Goal: Information Seeking & Learning: Check status

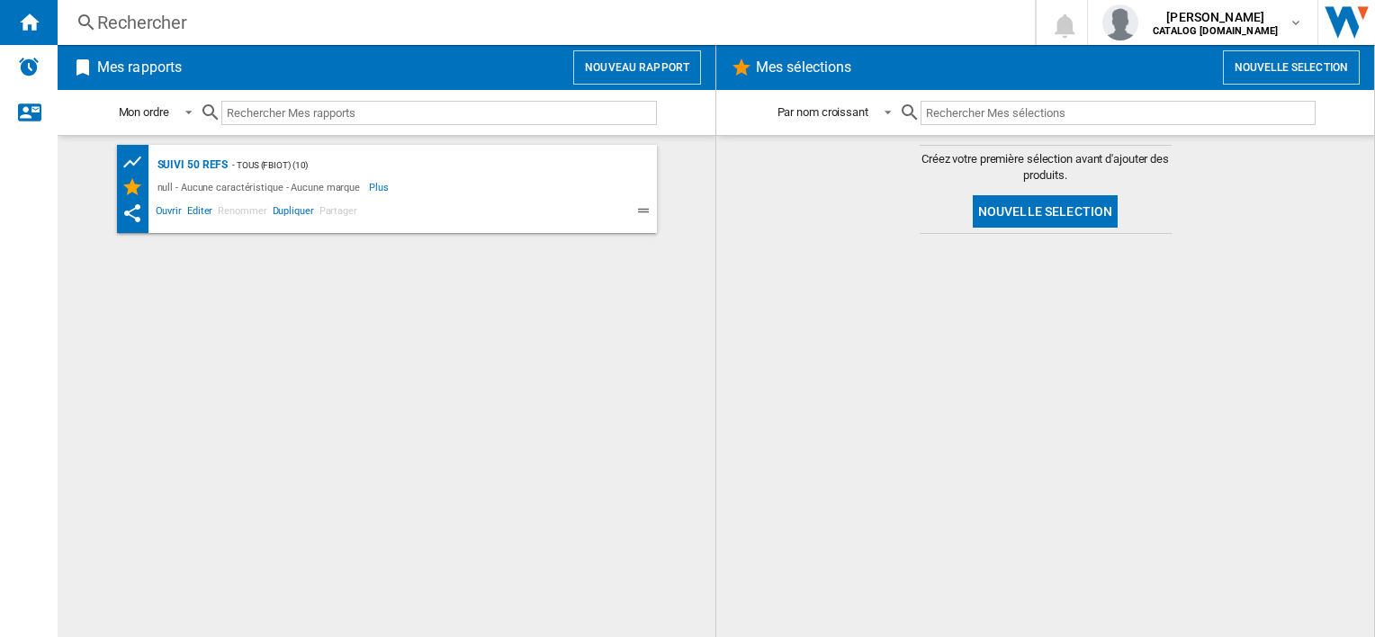
drag, startPoint x: 239, startPoint y: 22, endPoint x: 182, endPoint y: 28, distance: 57.8
click at [182, 28] on div "Rechercher" at bounding box center [542, 22] width 891 height 25
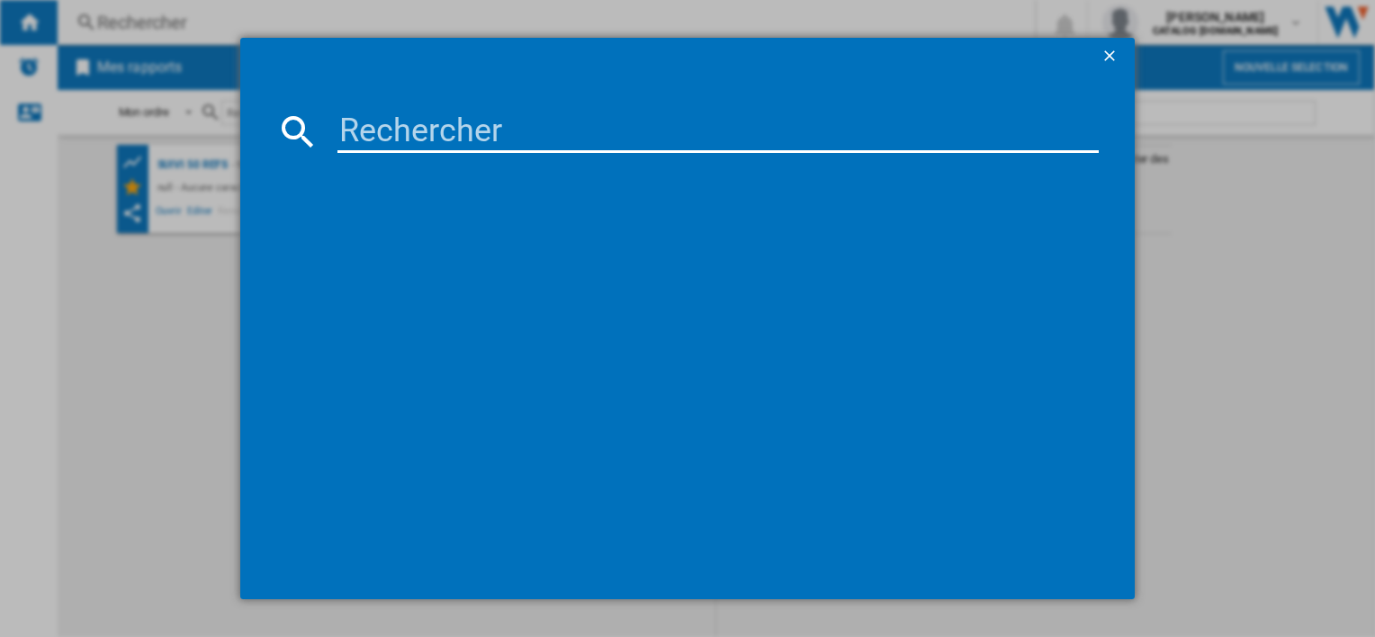
paste input "CF8C20E0"
type input "CF8C20E0"
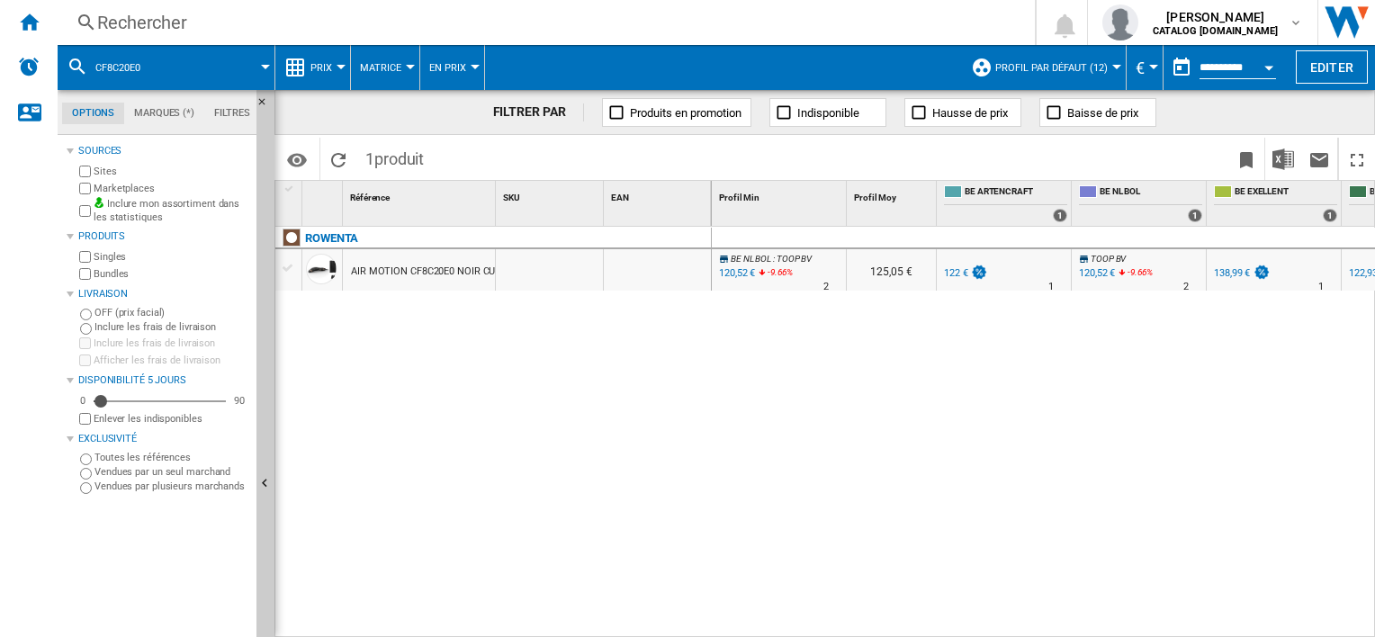
click at [338, 60] on button "Prix" at bounding box center [325, 67] width 31 height 45
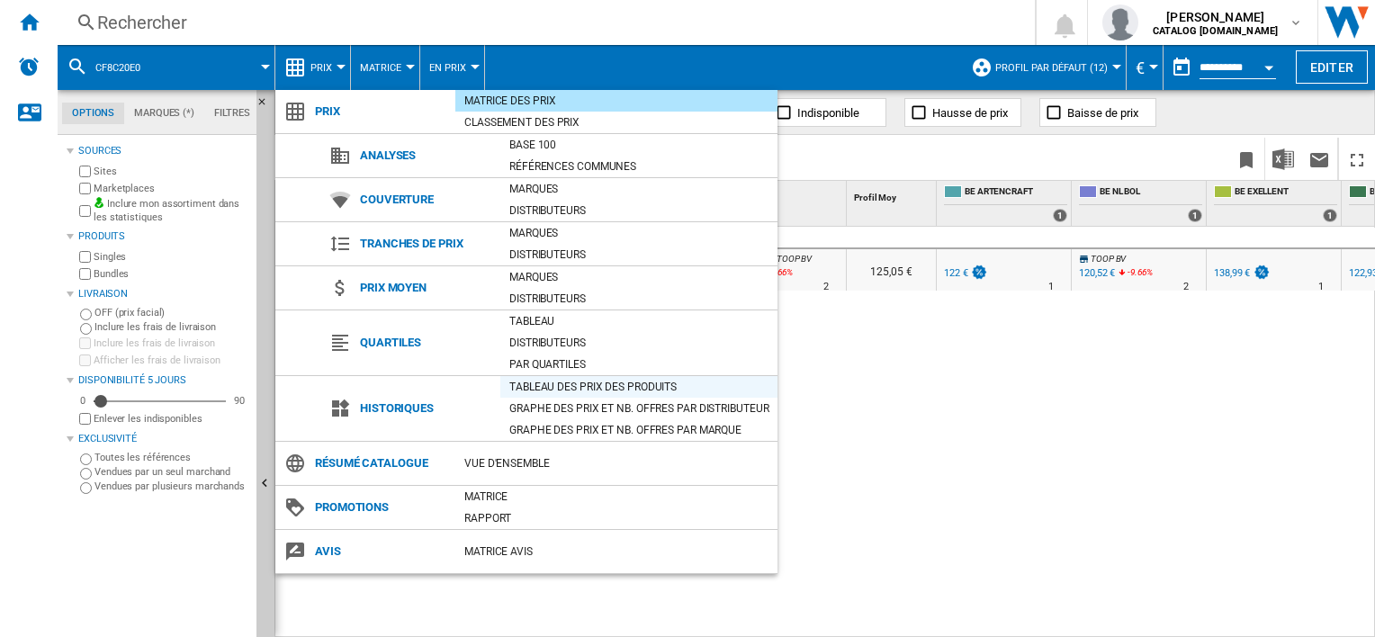
click at [534, 386] on div "Tableau des prix des produits" at bounding box center [638, 387] width 277 height 18
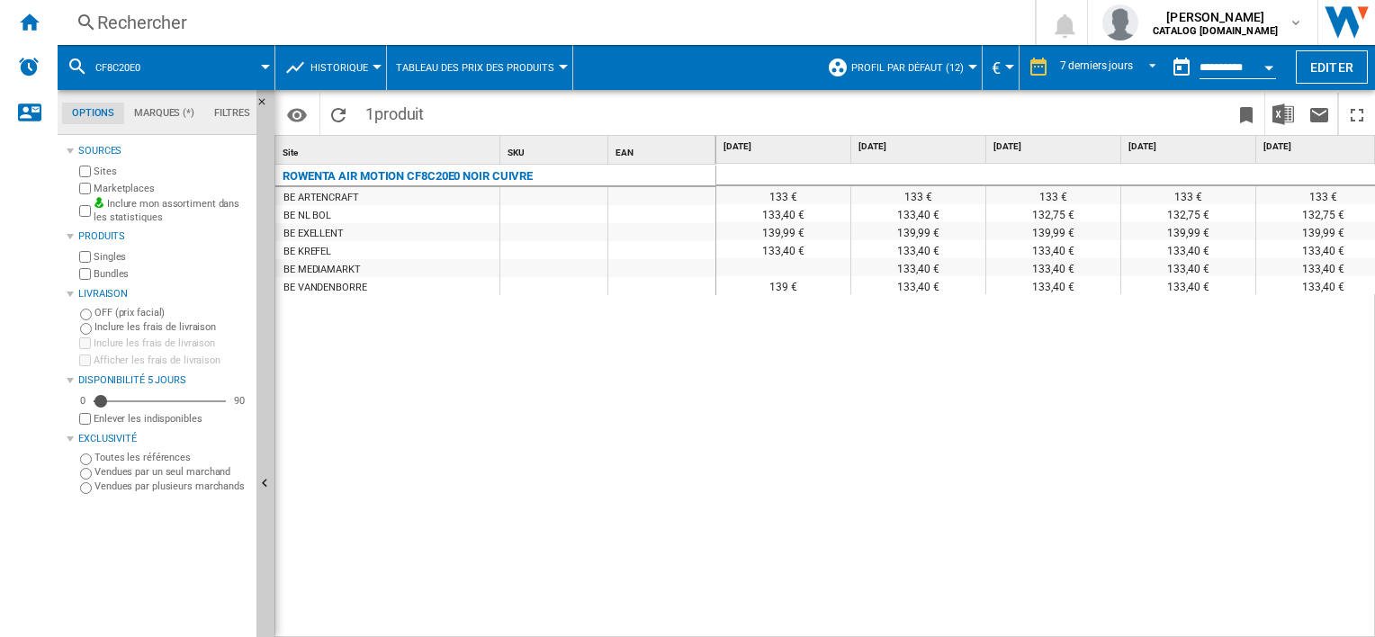
click at [1232, 624] on div "133 € 133 € 133 € 133 € 133 € 133 € 128 € 122 € 133,40 € 133,40 € 132,75 € 132,…" at bounding box center [1045, 401] width 659 height 475
click at [851, 309] on div "133 € 133 € 133 € 133 € 133 € 133 € 128 € 122 € 133,40 € 133,40 € 132,75 € 132,…" at bounding box center [1045, 401] width 659 height 475
drag, startPoint x: 820, startPoint y: 627, endPoint x: 670, endPoint y: 600, distance: 152.6
click at [670, 600] on div "Site 1 SKU 1 EAN 1 ROWENTA AIR MOTION CF8C20E0 NOIR CUIVRE BE ARTENCRAFT BE NL …" at bounding box center [824, 386] width 1098 height 500
drag, startPoint x: 670, startPoint y: 600, endPoint x: 853, endPoint y: 397, distance: 273.3
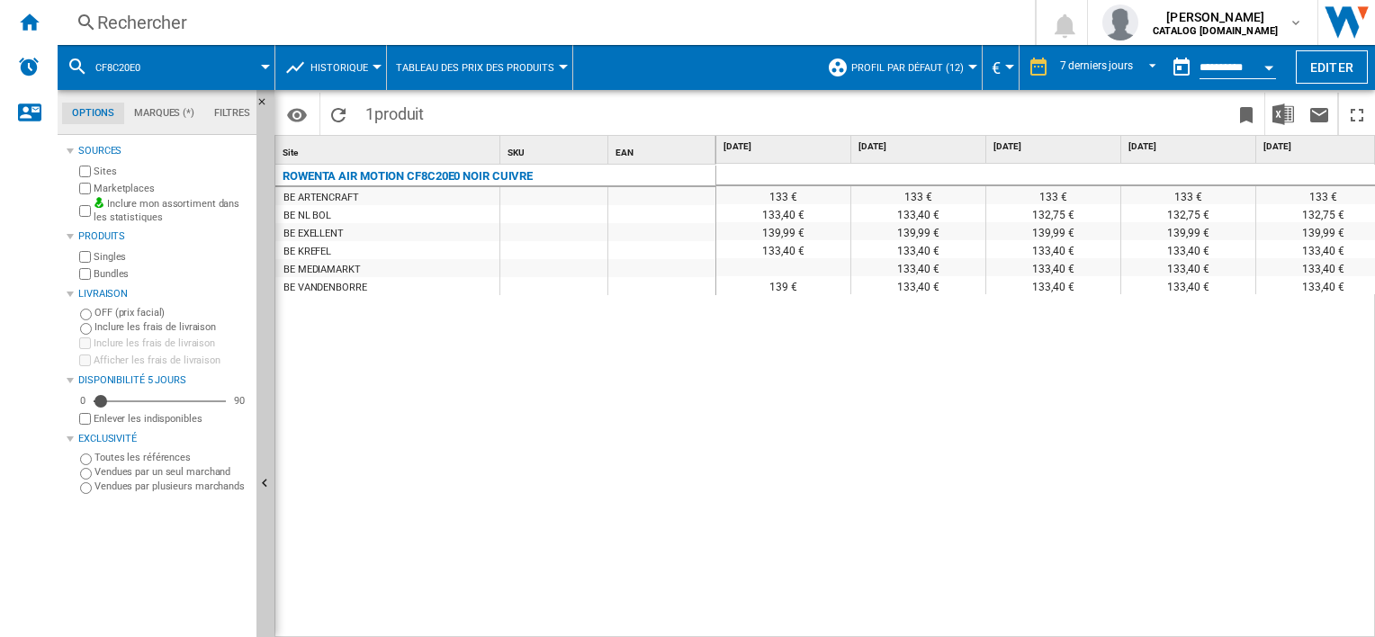
click at [853, 397] on div "133 € 133 € 133 € 133 € 133 € 133 € 128 € 122 € 133,40 € 133,40 € 132,75 € 132,…" at bounding box center [1045, 401] width 659 height 475
click at [1151, 65] on span "REPORTS.WIZARD.STEPS.REPORT.STEPS.REPORT_OPTIONS.PERIOD: 7 derniers jours" at bounding box center [1147, 66] width 22 height 16
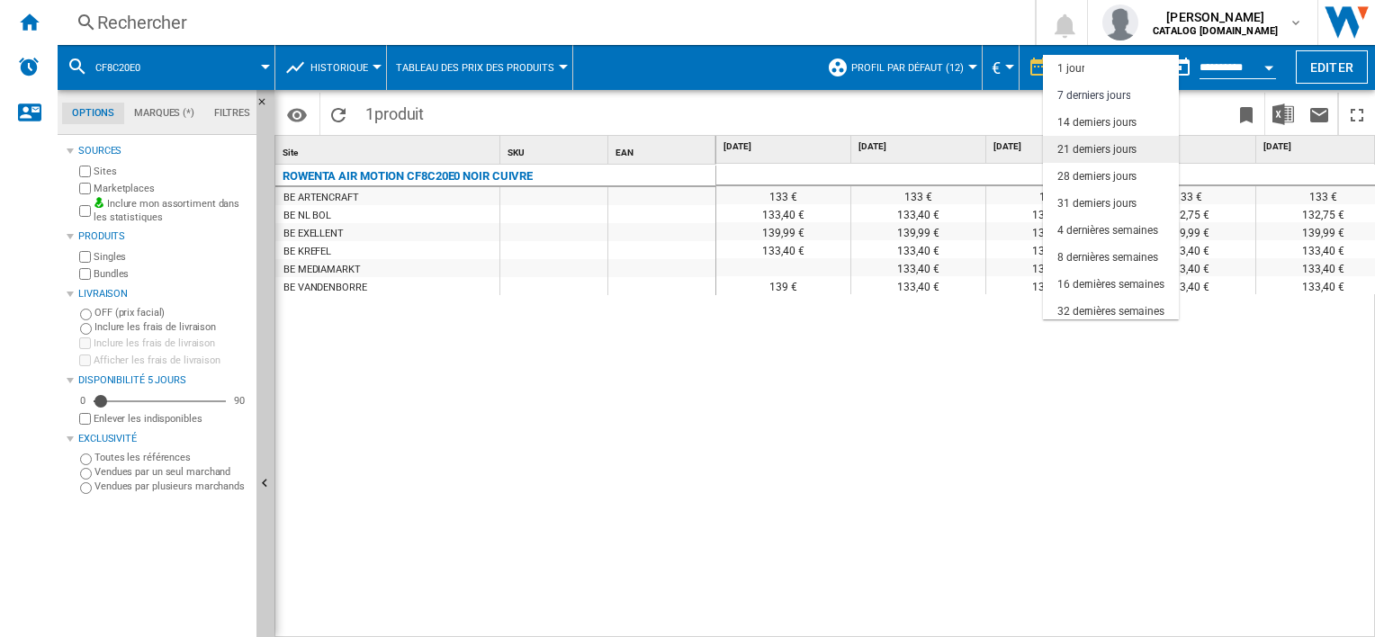
scroll to position [26, 0]
click at [1116, 119] on div "21 derniers jours" at bounding box center [1096, 123] width 79 height 15
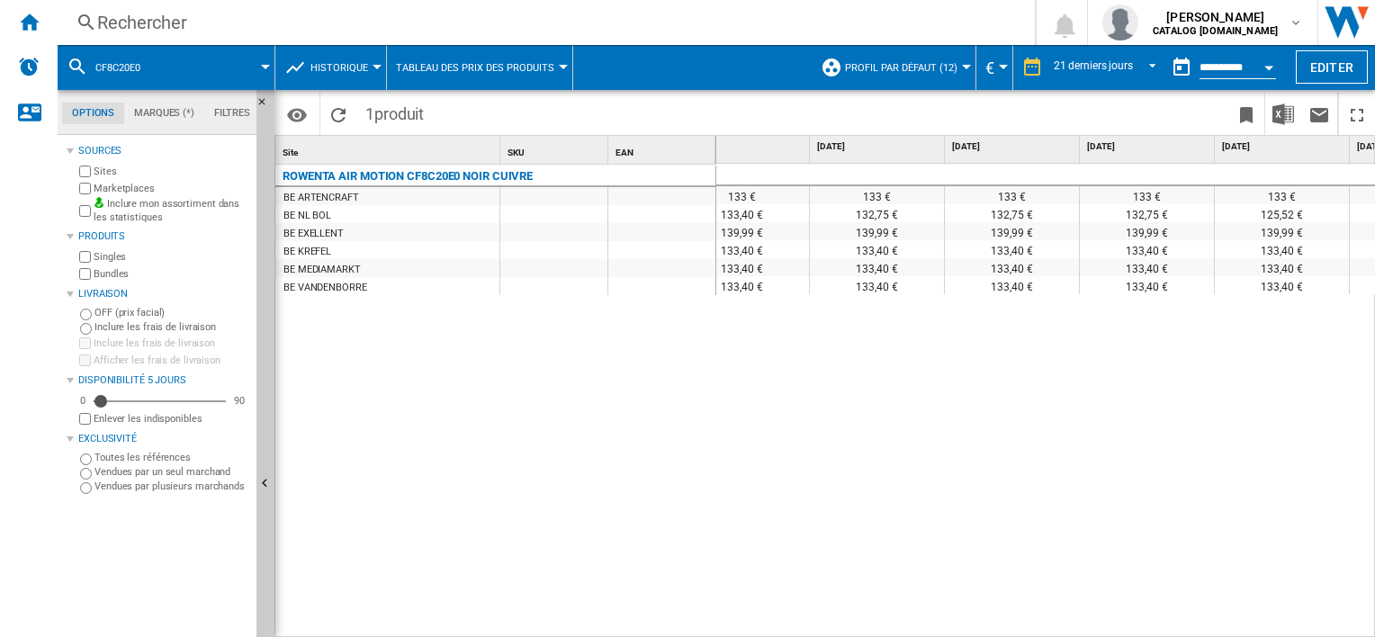
scroll to position [0, 2199]
